Goal: Check status: Check status

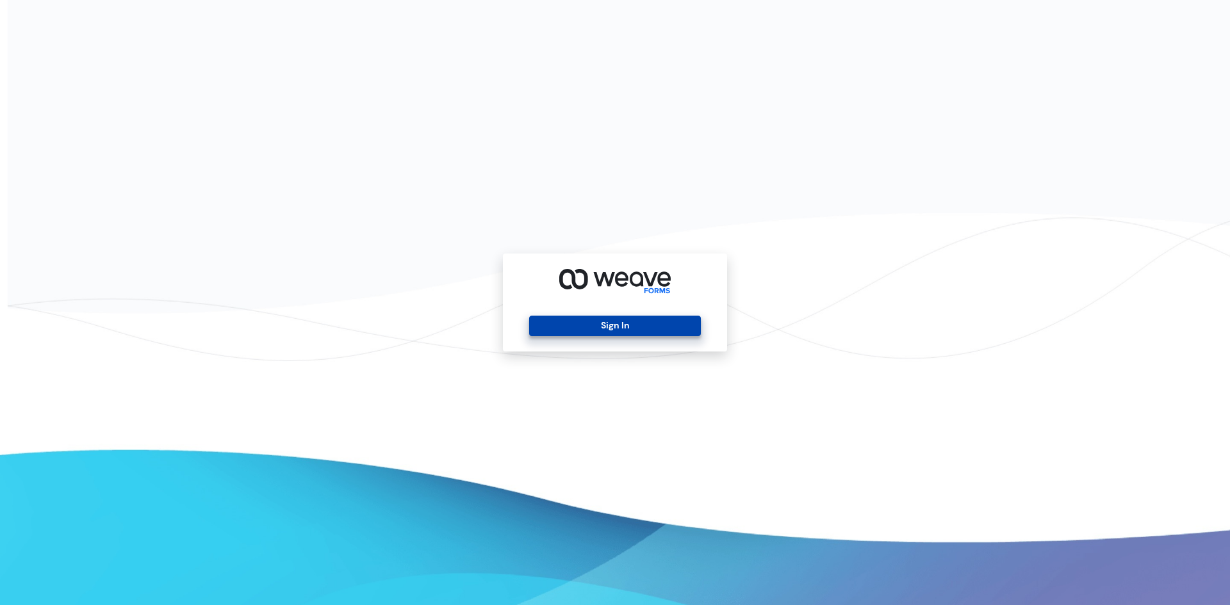
click at [607, 327] on button "Sign In" at bounding box center [614, 326] width 171 height 21
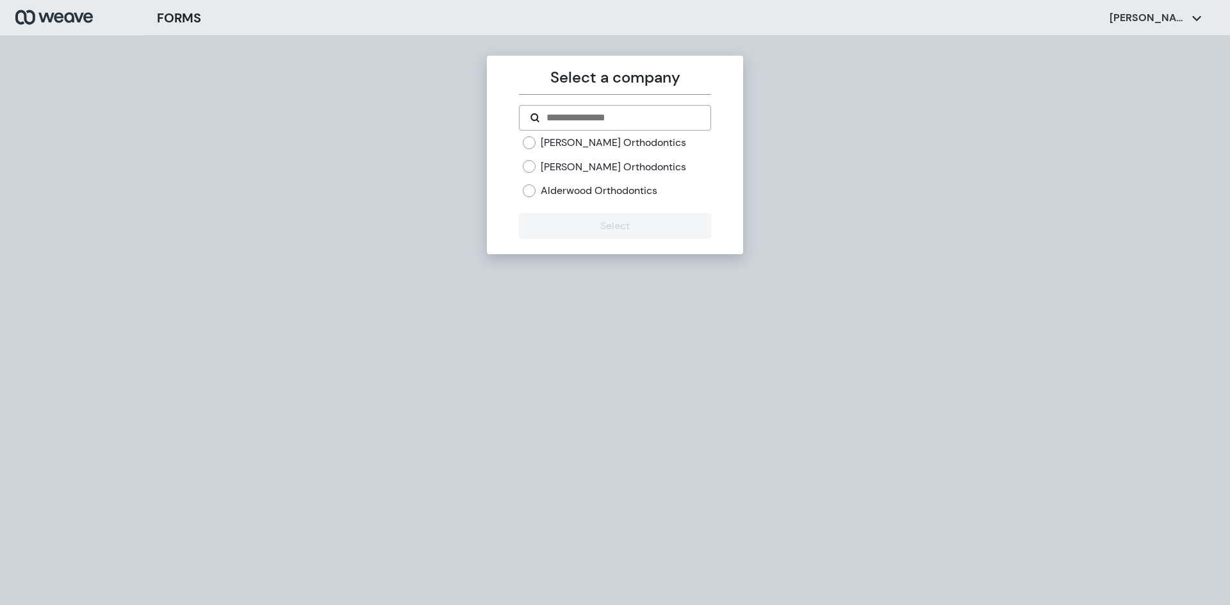
click at [578, 147] on label "[PERSON_NAME] Orthodontics" at bounding box center [613, 143] width 145 height 14
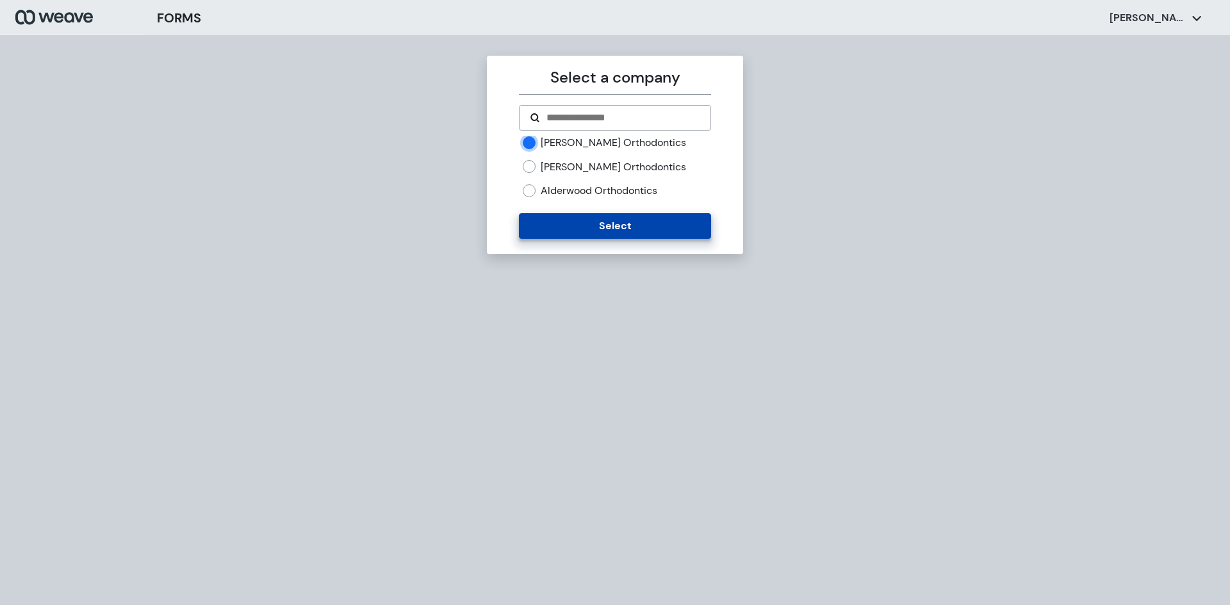
click at [598, 225] on button "Select" at bounding box center [615, 226] width 192 height 26
